Goal: Book appointment/travel/reservation

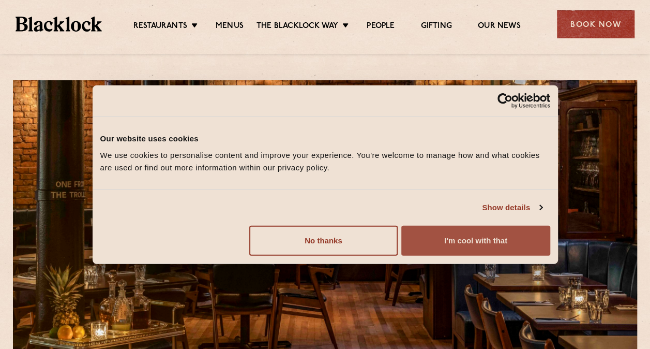
click at [439, 233] on button "I'm cool with that" at bounding box center [475, 240] width 148 height 30
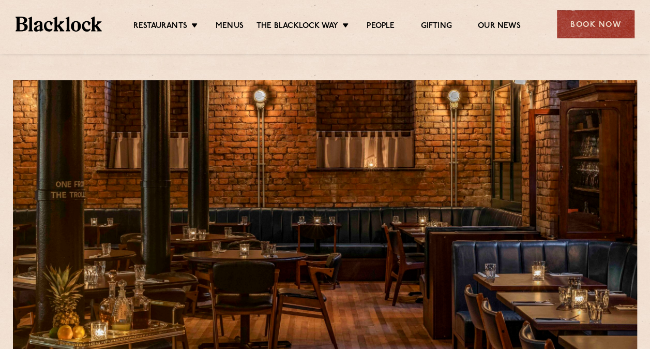
drag, startPoint x: 583, startPoint y: 28, endPoint x: 580, endPoint y: 33, distance: 5.3
click at [584, 28] on div "Book Now" at bounding box center [596, 24] width 78 height 28
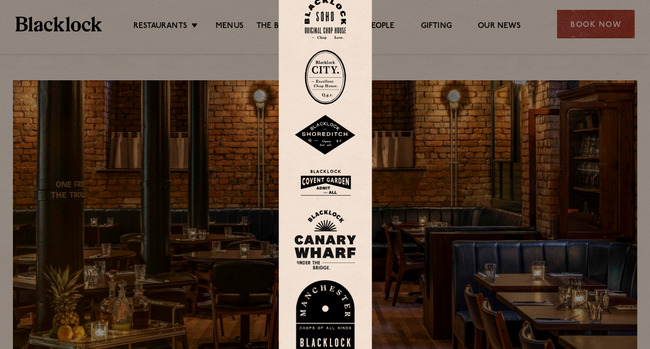
click at [333, 292] on img at bounding box center [325, 315] width 62 height 71
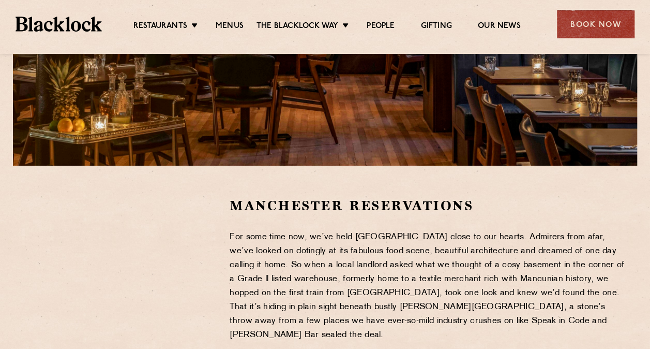
scroll to position [362, 0]
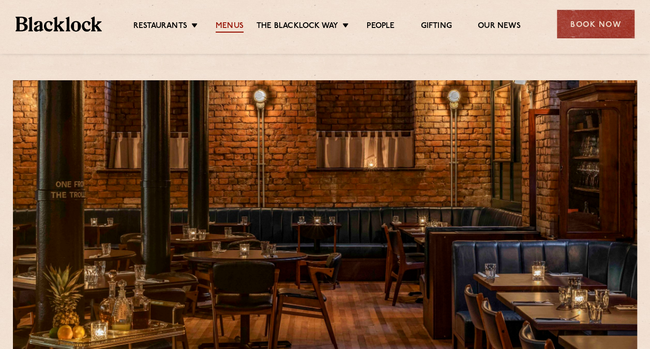
click at [228, 22] on link "Menus" at bounding box center [230, 26] width 28 height 11
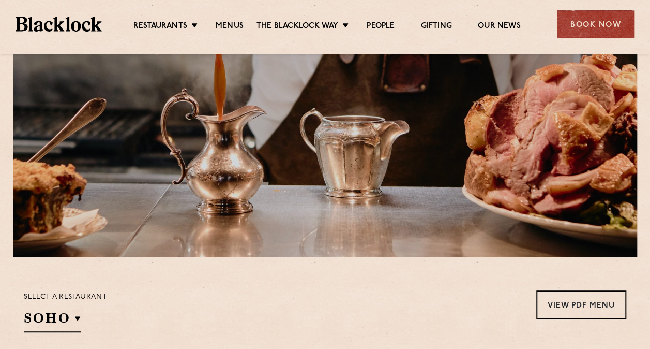
scroll to position [71, 0]
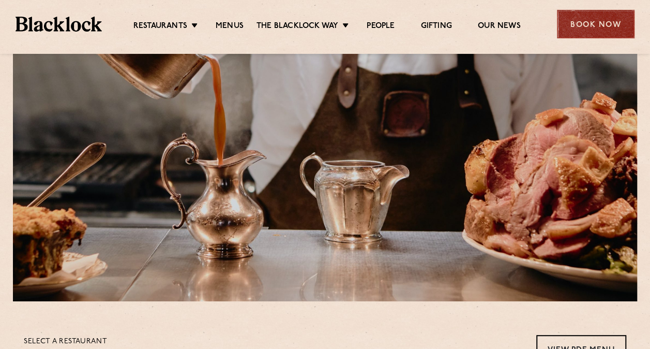
click at [562, 13] on div "Book Now" at bounding box center [596, 24] width 78 height 28
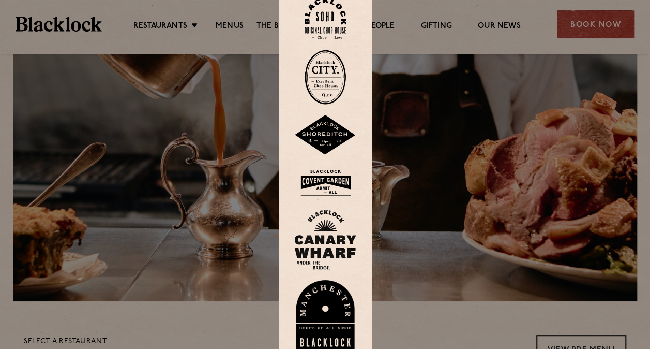
click at [333, 311] on img at bounding box center [325, 315] width 62 height 71
